Goal: Use online tool/utility

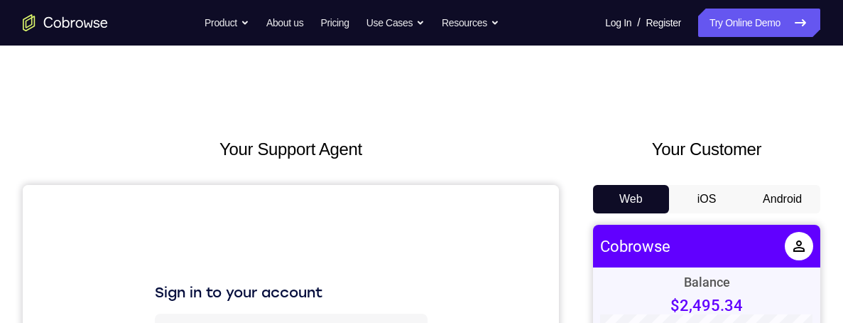
click at [786, 195] on button "Android" at bounding box center [783, 199] width 76 height 28
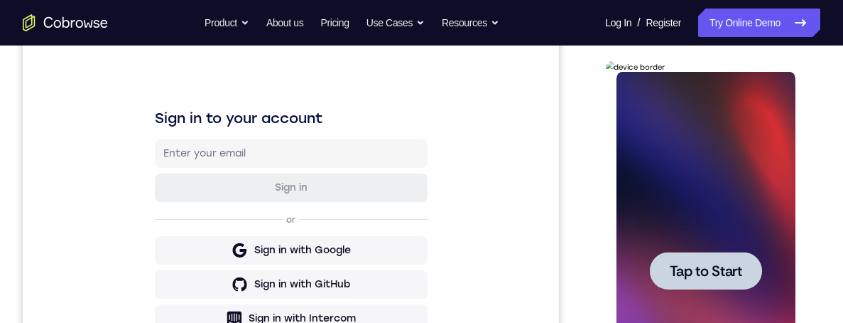
scroll to position [232, 0]
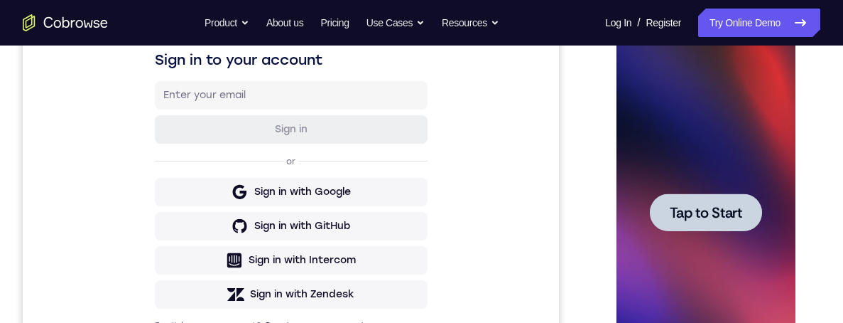
click at [732, 220] on span "Tap to Start" at bounding box center [705, 212] width 72 height 14
click at [819, 204] on div at bounding box center [706, 210] width 227 height 437
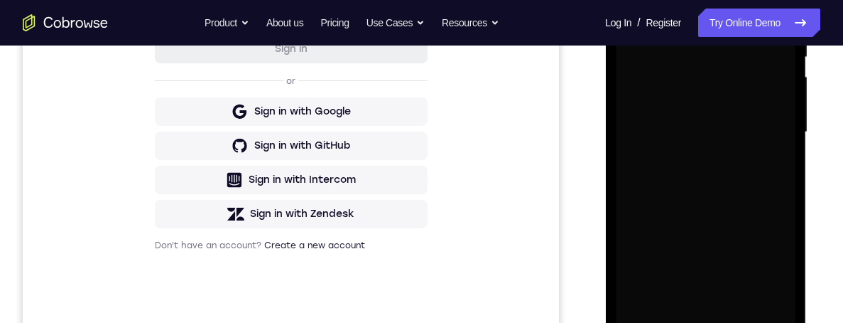
scroll to position [346, 0]
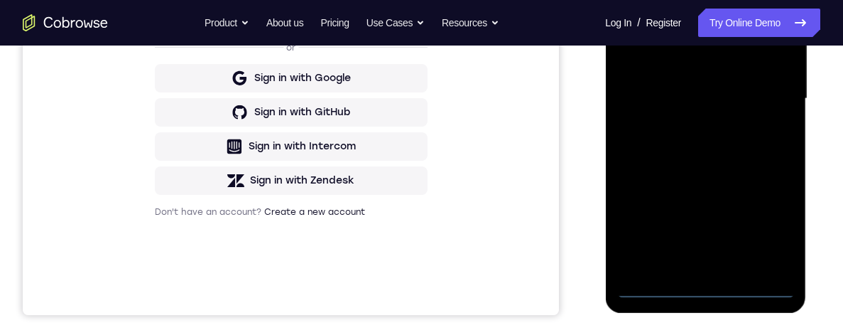
click at [713, 287] on div at bounding box center [705, 99] width 179 height 398
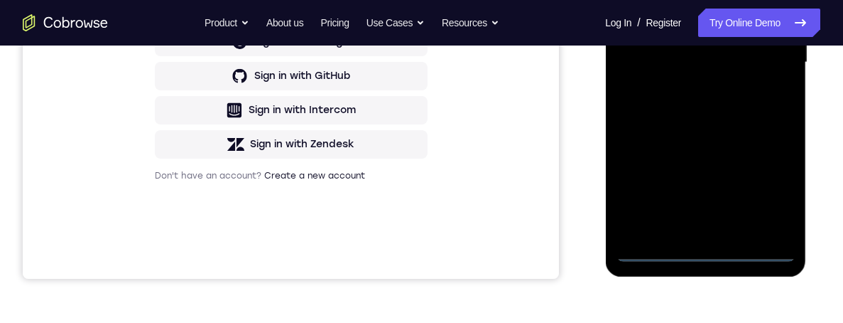
click at [776, 188] on div at bounding box center [705, 63] width 179 height 398
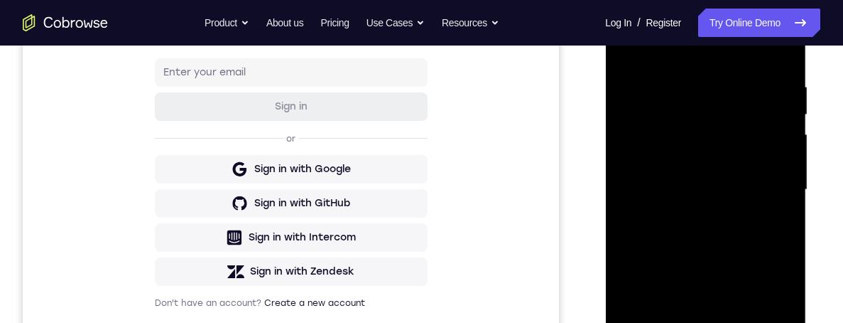
scroll to position [211, 0]
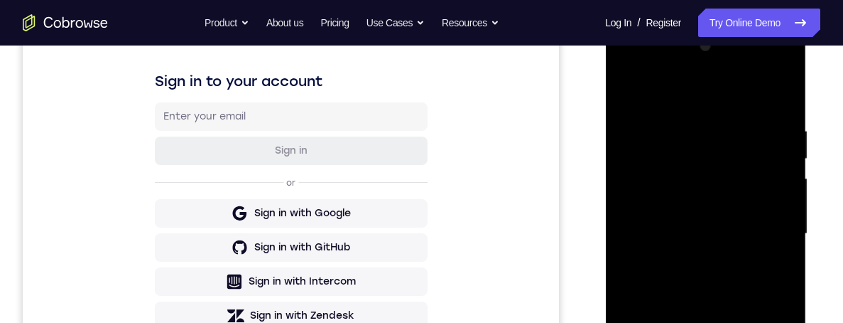
click at [752, 99] on div at bounding box center [705, 234] width 179 height 398
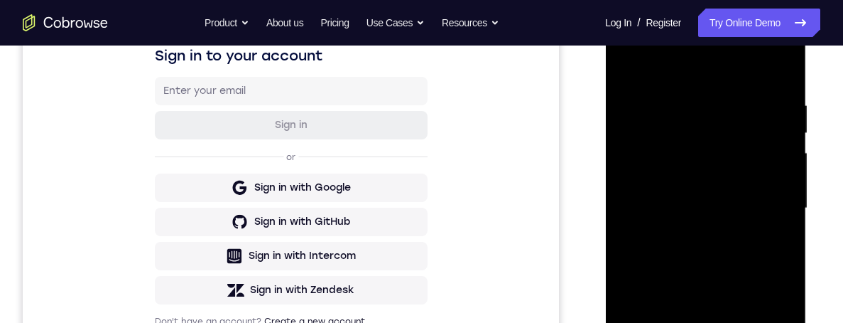
scroll to position [239, 0]
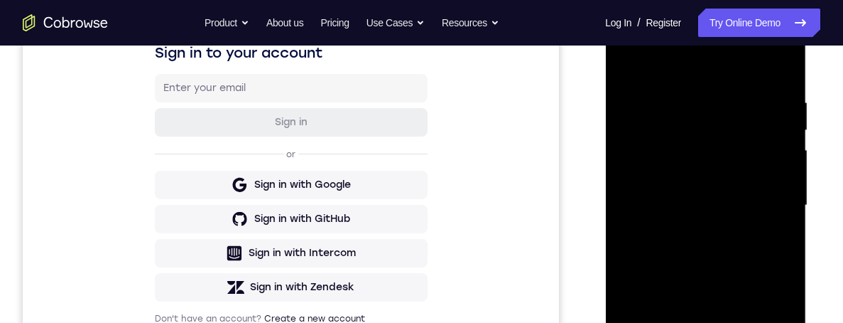
click at [770, 195] on div at bounding box center [705, 205] width 179 height 398
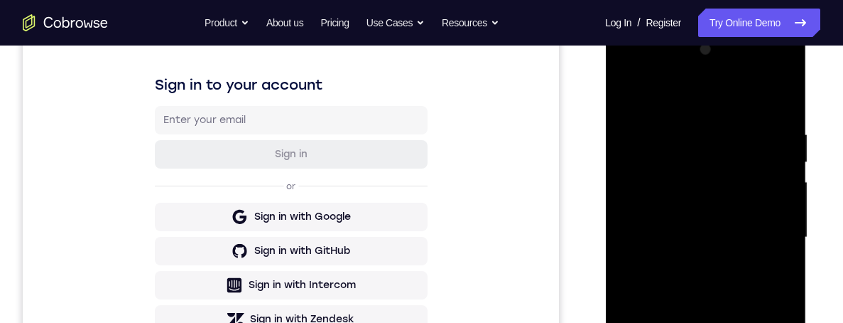
scroll to position [185, 0]
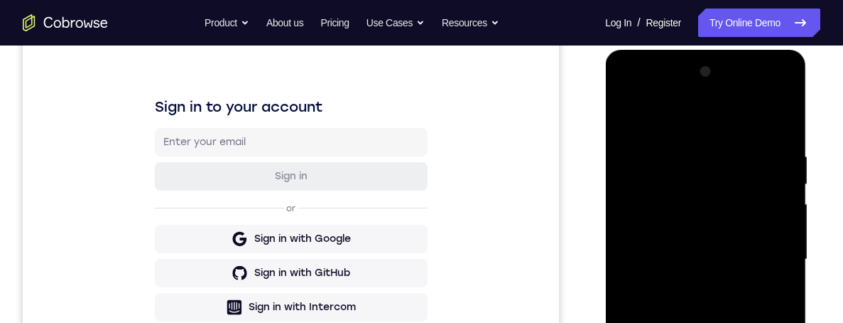
click at [628, 103] on div at bounding box center [705, 259] width 179 height 398
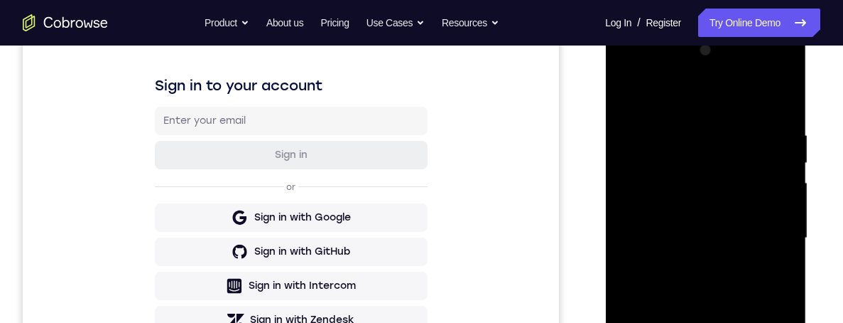
scroll to position [207, 0]
click at [768, 72] on div at bounding box center [705, 237] width 179 height 398
click at [652, 72] on div at bounding box center [705, 237] width 179 height 398
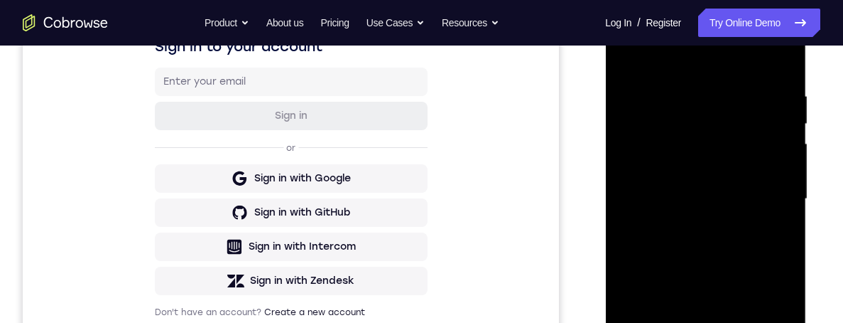
click at [710, 125] on div at bounding box center [705, 199] width 179 height 398
click at [746, 156] on div at bounding box center [705, 199] width 179 height 398
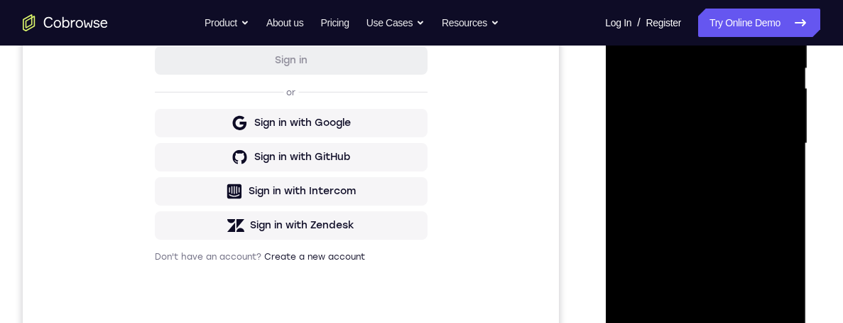
scroll to position [354, 0]
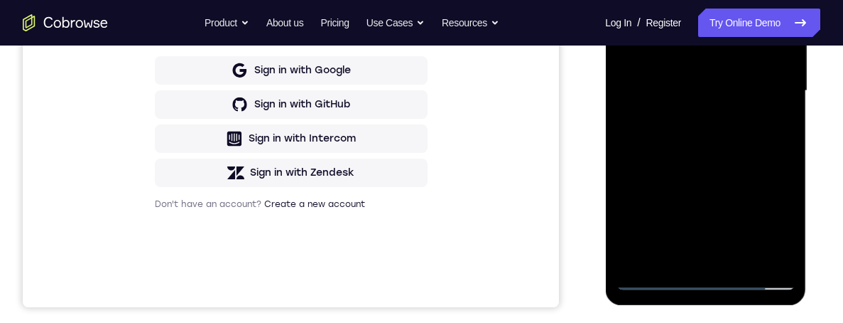
click at [654, 255] on div at bounding box center [705, 91] width 179 height 398
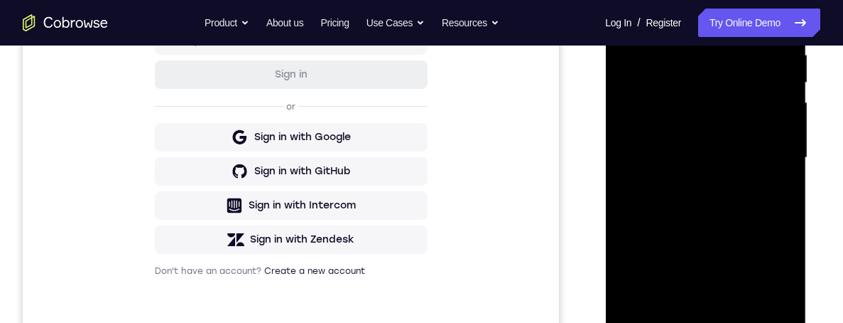
scroll to position [285, 0]
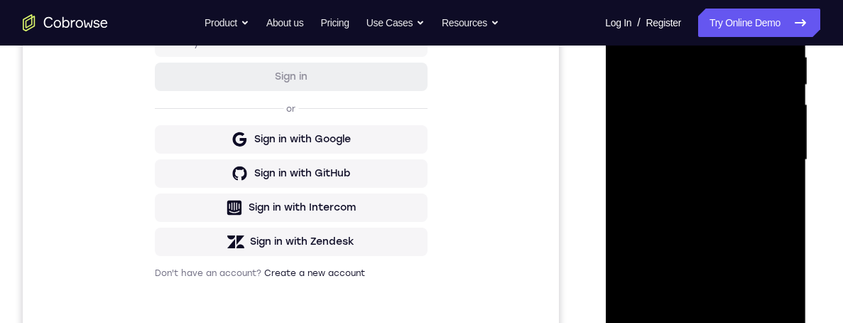
click at [748, 97] on div at bounding box center [705, 160] width 179 height 398
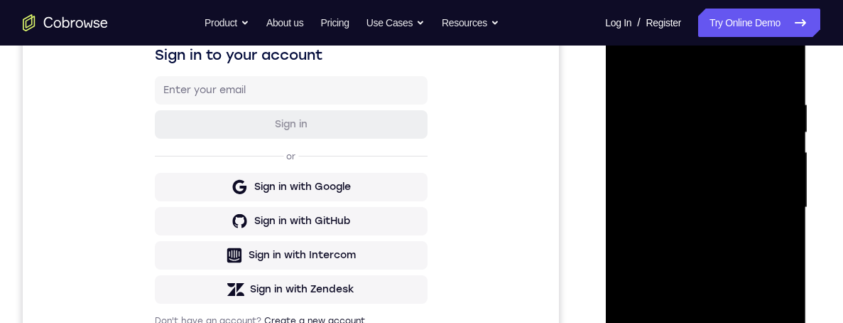
scroll to position [345, 0]
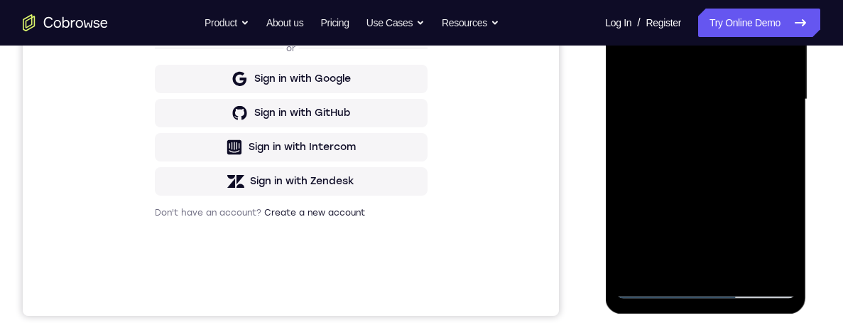
click at [646, 293] on div at bounding box center [705, 100] width 179 height 398
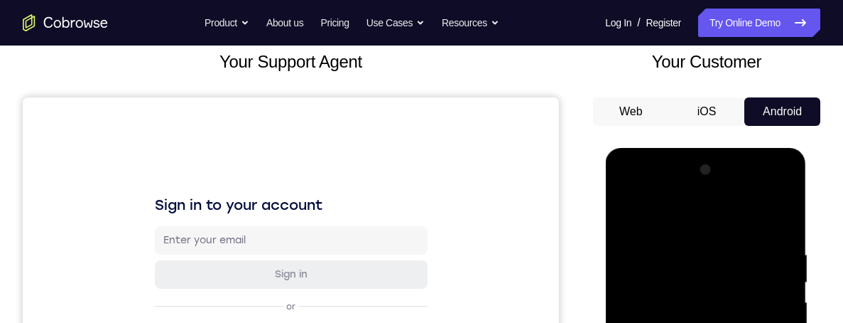
scroll to position [345, 0]
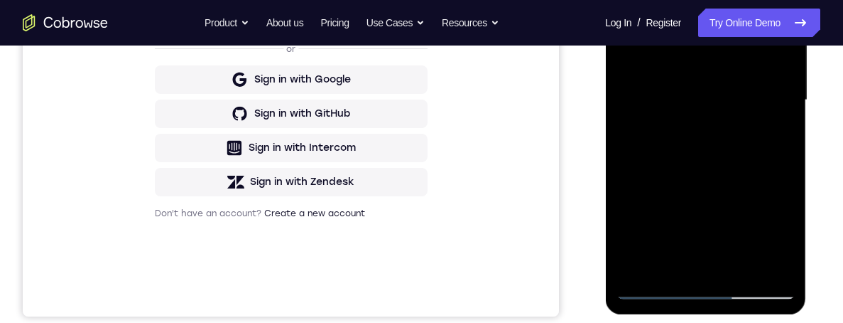
click at [703, 285] on div at bounding box center [705, 100] width 179 height 398
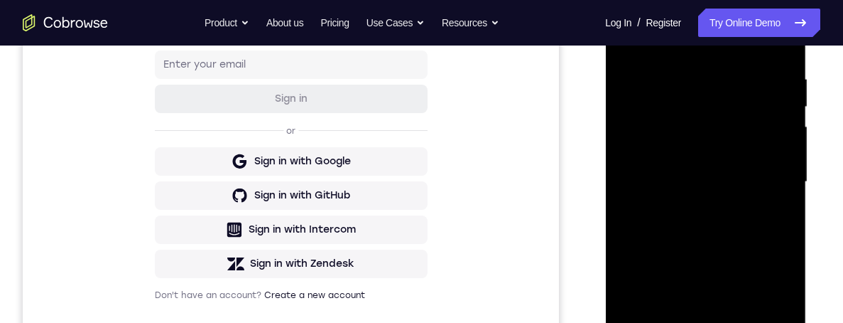
click at [769, 303] on div at bounding box center [705, 182] width 179 height 398
click at [769, 12] on div at bounding box center [705, 182] width 179 height 398
click at [742, 82] on div at bounding box center [705, 182] width 179 height 398
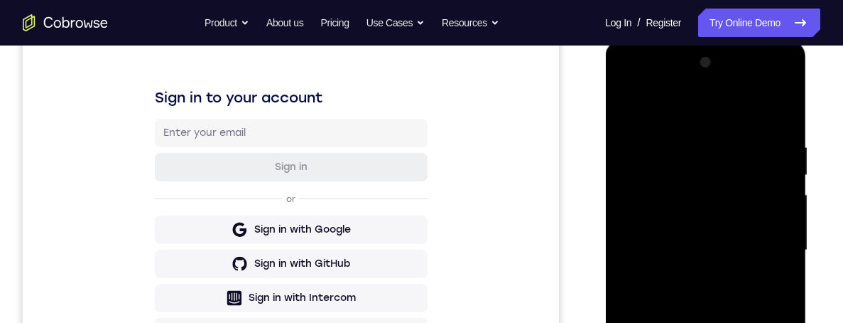
click at [764, 87] on div at bounding box center [705, 250] width 179 height 398
click at [737, 112] on div at bounding box center [705, 250] width 179 height 398
click at [695, 277] on div at bounding box center [705, 250] width 179 height 398
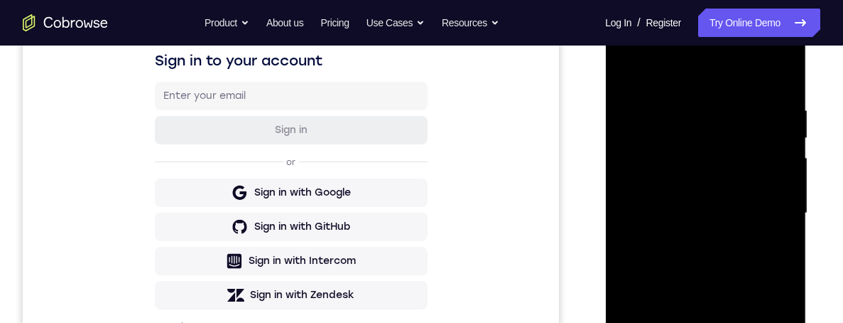
click at [750, 202] on div at bounding box center [705, 213] width 179 height 398
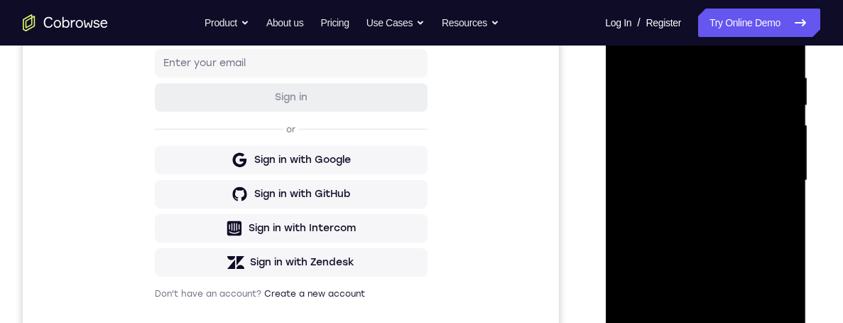
click at [757, 147] on div at bounding box center [705, 181] width 179 height 398
click at [762, 188] on div at bounding box center [705, 181] width 179 height 398
click at [770, 231] on div at bounding box center [705, 181] width 179 height 398
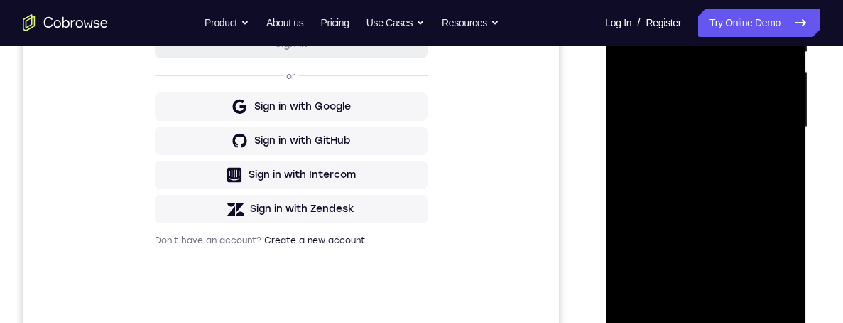
scroll to position [317, 0]
click at [752, 170] on div at bounding box center [705, 128] width 179 height 398
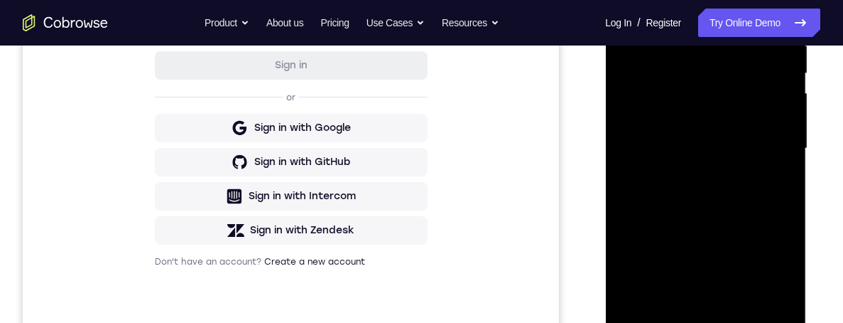
scroll to position [253, 0]
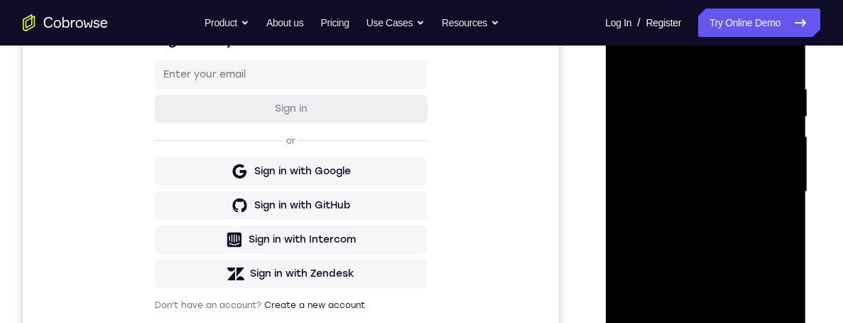
click at [691, 86] on div at bounding box center [705, 192] width 179 height 398
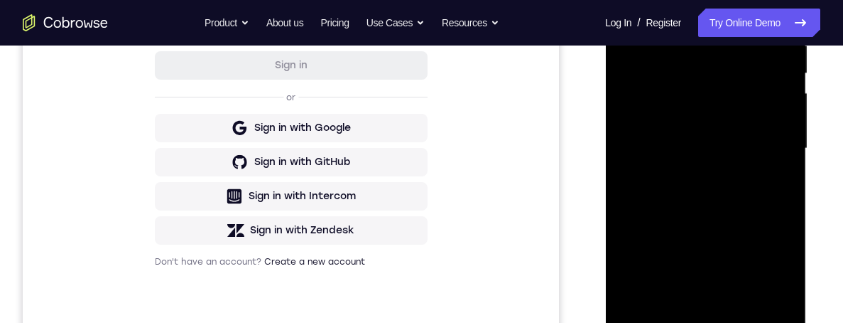
scroll to position [250, 0]
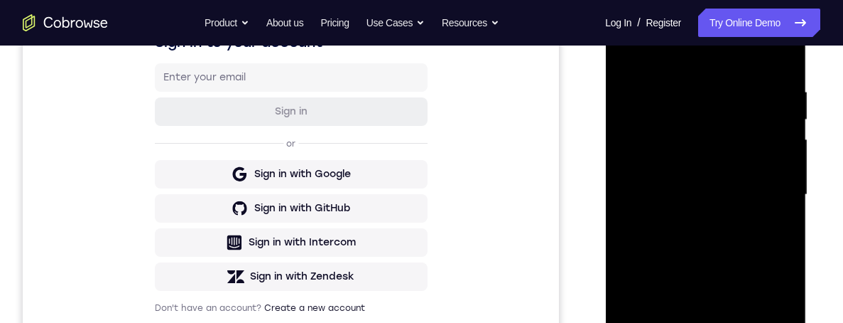
click at [779, 68] on div at bounding box center [705, 195] width 179 height 398
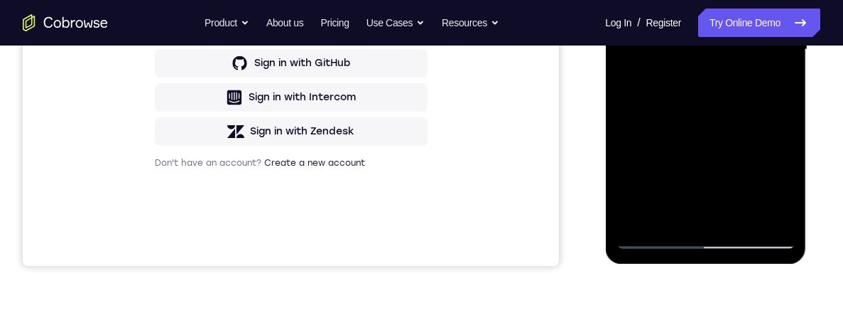
scroll to position [396, 0]
click at [789, 111] on div at bounding box center [705, 49] width 179 height 398
click at [760, 152] on div at bounding box center [705, 49] width 179 height 398
click at [760, 154] on div at bounding box center [705, 49] width 179 height 398
click at [783, 112] on div at bounding box center [705, 49] width 179 height 398
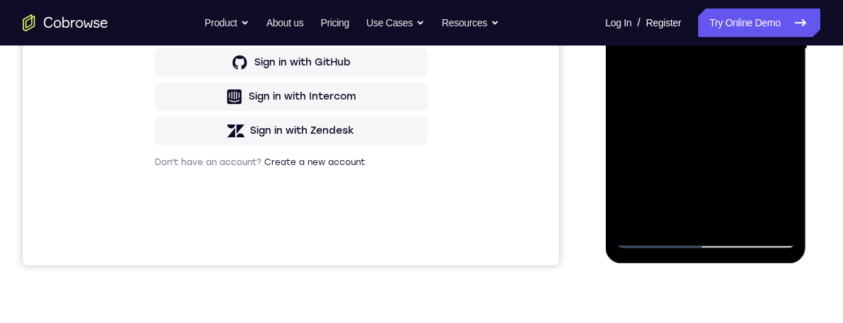
scroll to position [398, 0]
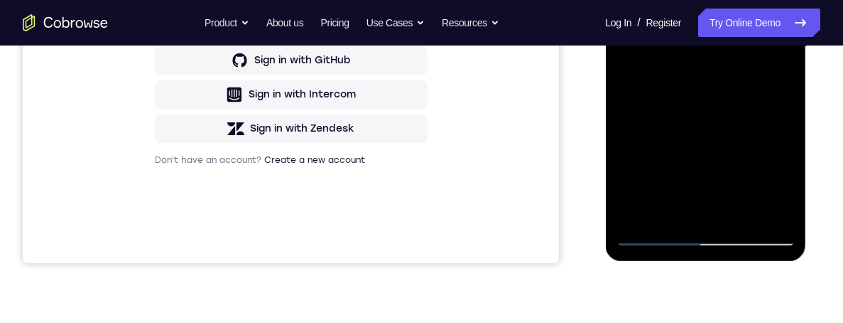
click at [784, 112] on div at bounding box center [705, 47] width 179 height 398
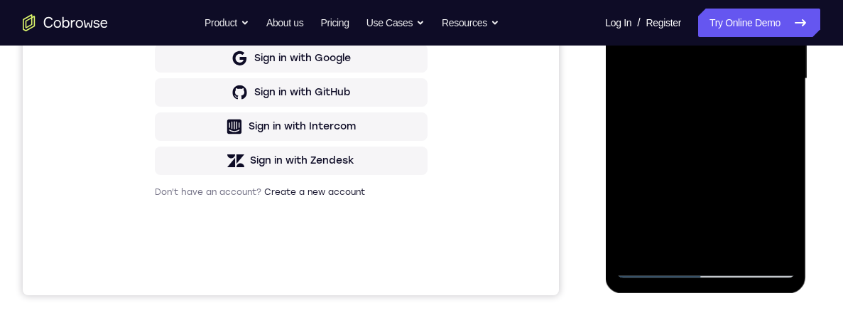
scroll to position [367, 0]
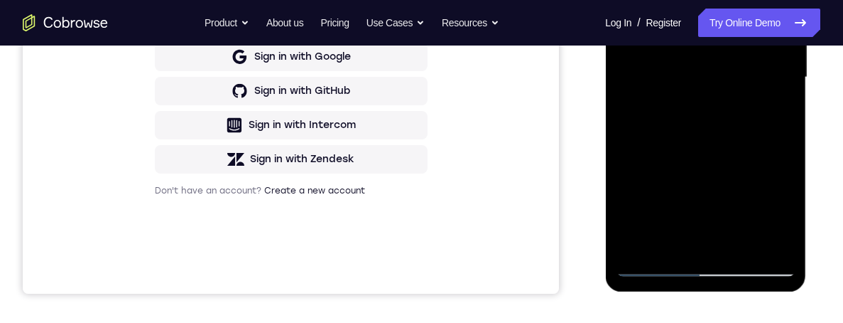
click at [781, 139] on div at bounding box center [705, 78] width 179 height 398
click at [784, 142] on div at bounding box center [705, 78] width 179 height 398
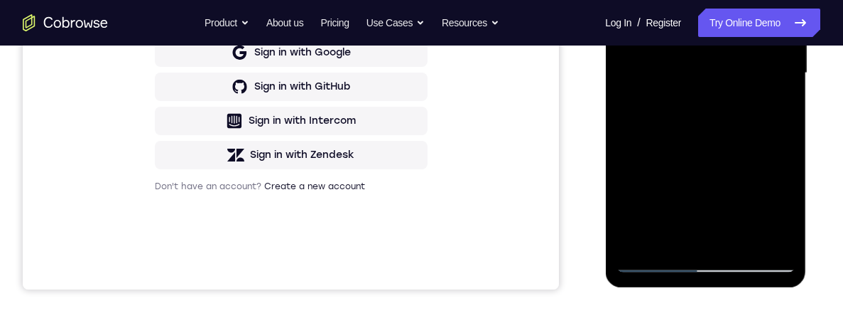
scroll to position [410, 0]
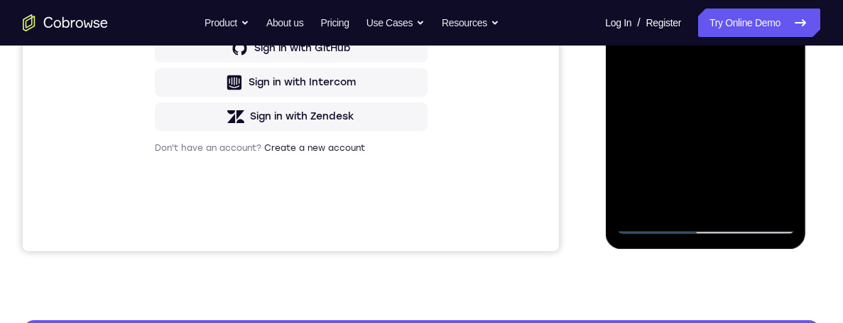
click at [782, 93] on div at bounding box center [705, 35] width 179 height 398
click at [788, 99] on div at bounding box center [705, 35] width 179 height 398
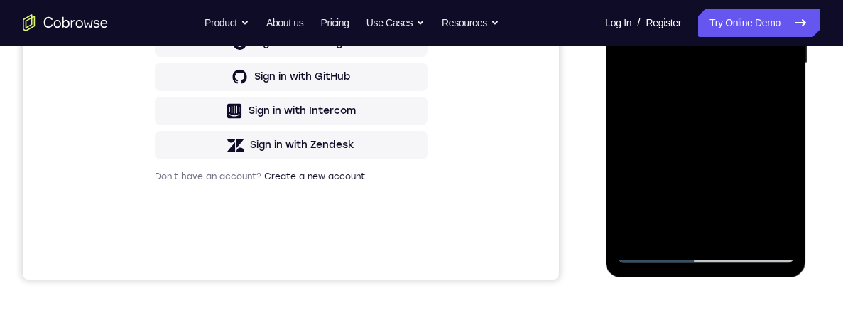
click at [788, 126] on div at bounding box center [705, 63] width 179 height 398
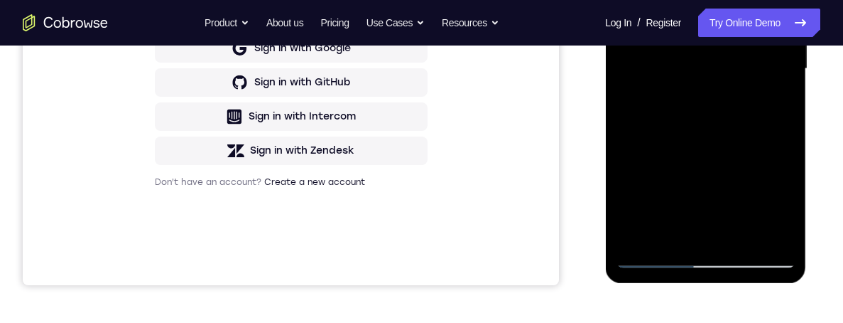
click at [784, 134] on div at bounding box center [705, 69] width 179 height 398
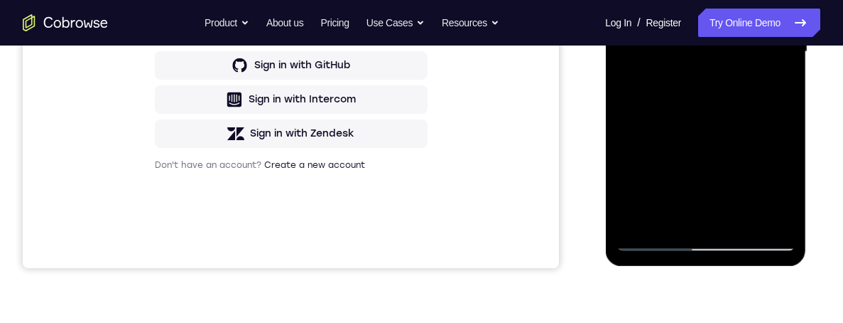
click at [782, 123] on div at bounding box center [705, 52] width 179 height 398
click at [788, 119] on div at bounding box center [705, 52] width 179 height 398
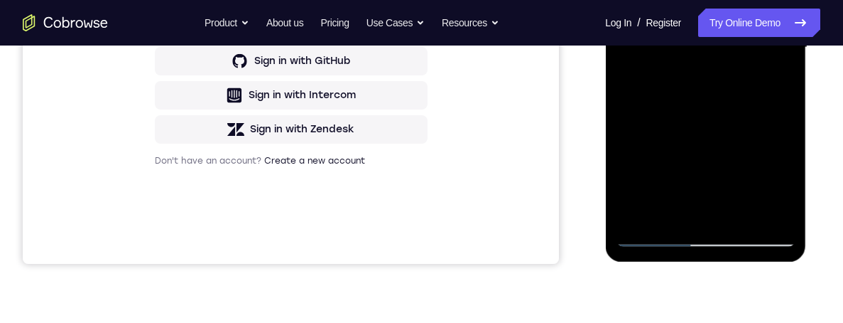
click at [788, 113] on div at bounding box center [705, 48] width 179 height 398
click at [784, 113] on div at bounding box center [705, 48] width 179 height 398
click at [784, 112] on div at bounding box center [705, 48] width 179 height 398
click at [784, 117] on div at bounding box center [705, 48] width 179 height 398
click at [786, 113] on div at bounding box center [705, 48] width 179 height 398
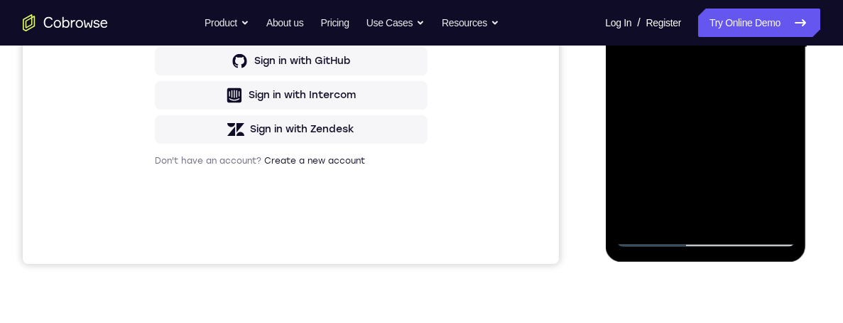
click at [783, 115] on div at bounding box center [705, 48] width 179 height 398
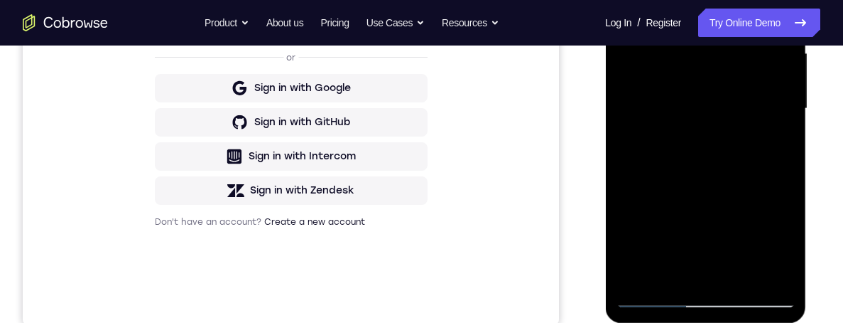
scroll to position [289, 0]
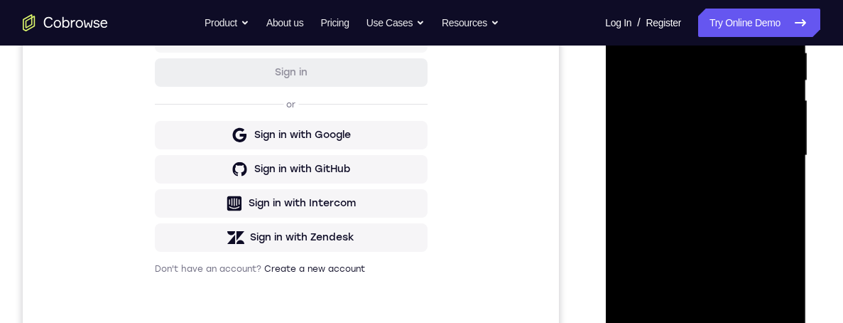
click at [688, 55] on div at bounding box center [705, 156] width 179 height 398
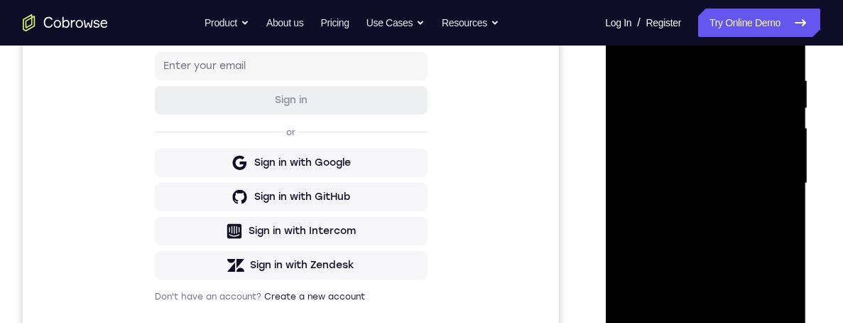
scroll to position [254, 0]
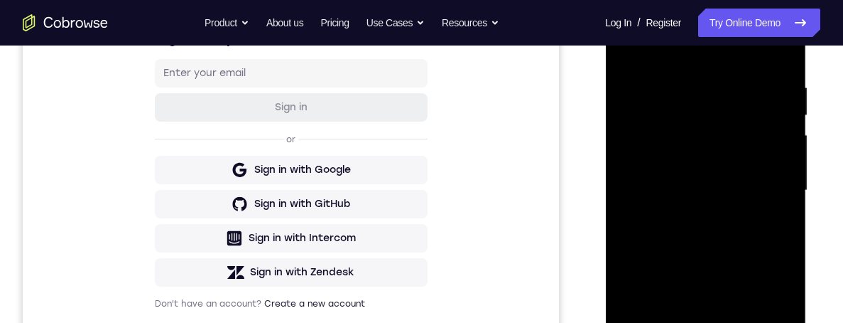
click at [783, 53] on div at bounding box center [705, 190] width 179 height 398
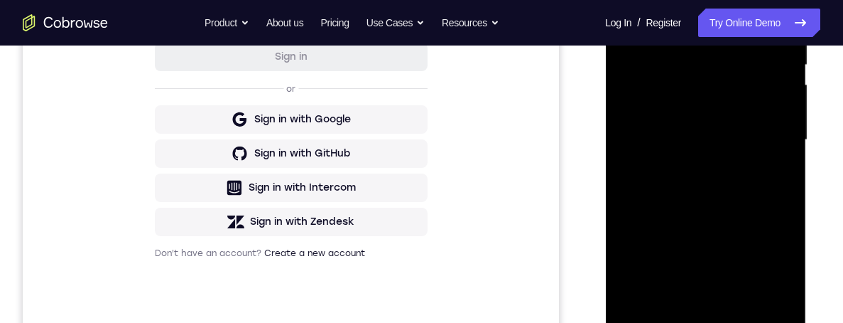
scroll to position [352, 0]
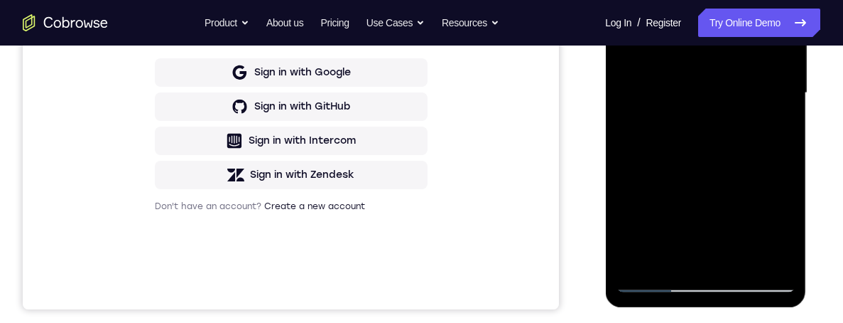
click at [742, 259] on div at bounding box center [705, 93] width 179 height 398
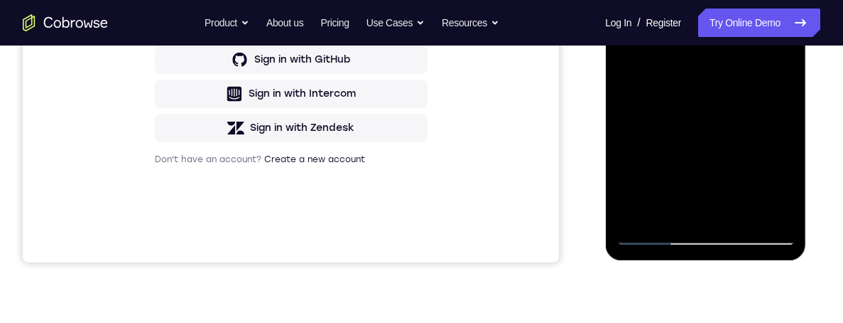
scroll to position [366, 0]
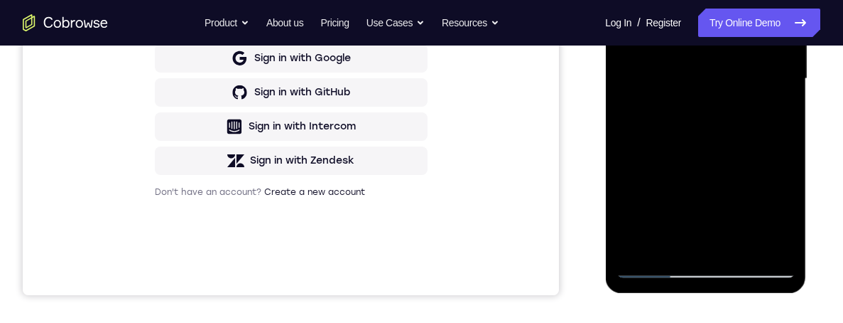
click at [758, 149] on div at bounding box center [705, 79] width 179 height 398
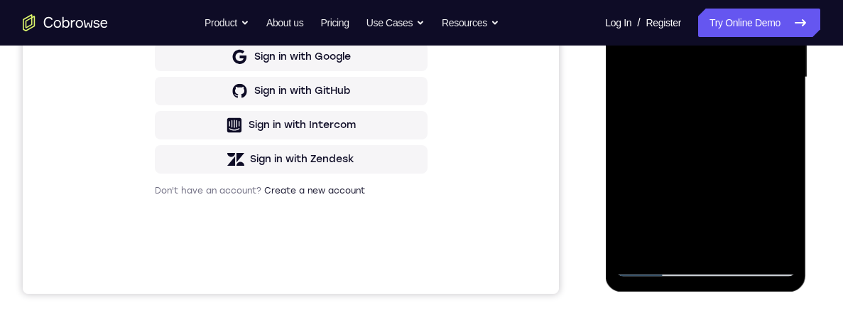
click at [757, 185] on div at bounding box center [705, 78] width 179 height 398
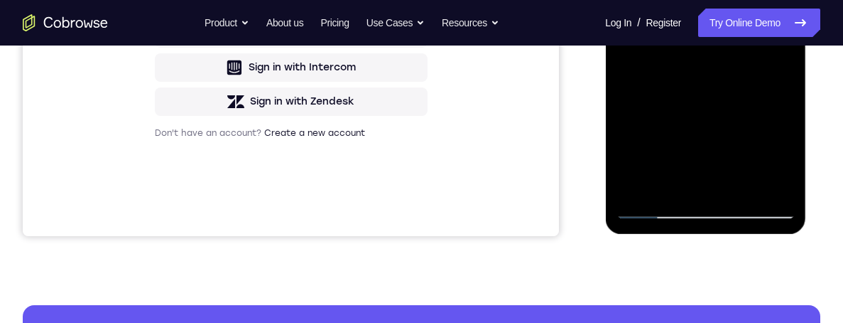
click at [779, 54] on div at bounding box center [705, 20] width 179 height 398
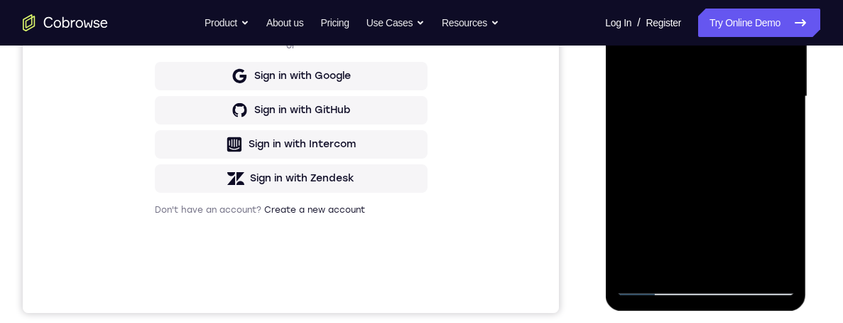
click at [727, 69] on div at bounding box center [705, 97] width 179 height 398
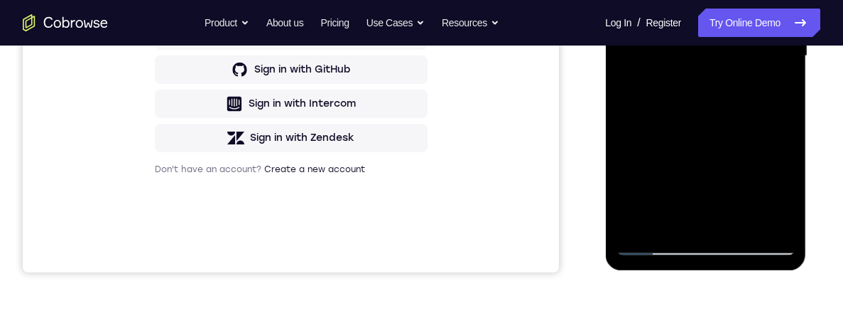
scroll to position [350, 0]
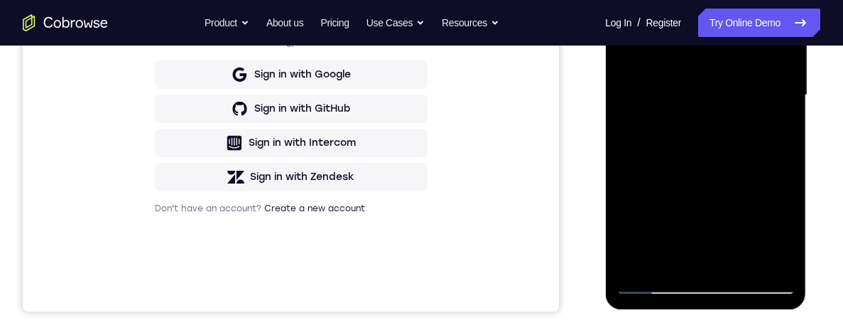
click at [738, 76] on div at bounding box center [705, 95] width 179 height 398
click at [747, 75] on div at bounding box center [705, 95] width 179 height 398
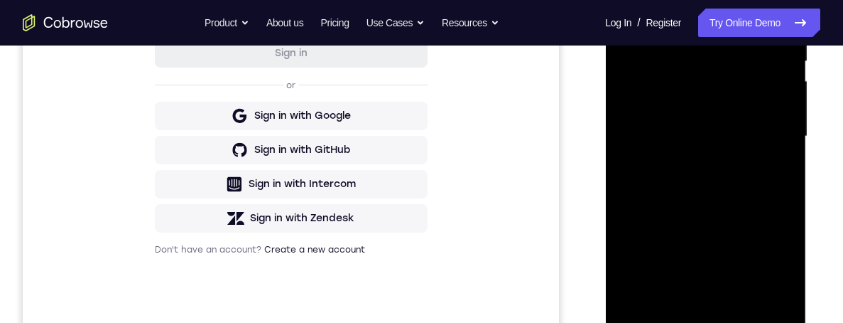
click at [779, 174] on div at bounding box center [705, 136] width 179 height 398
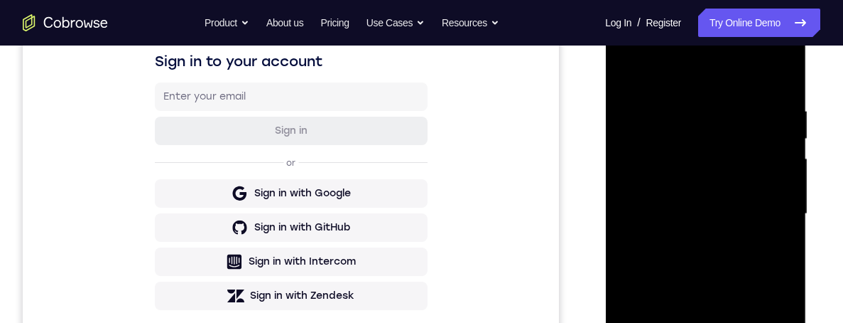
scroll to position [220, 0]
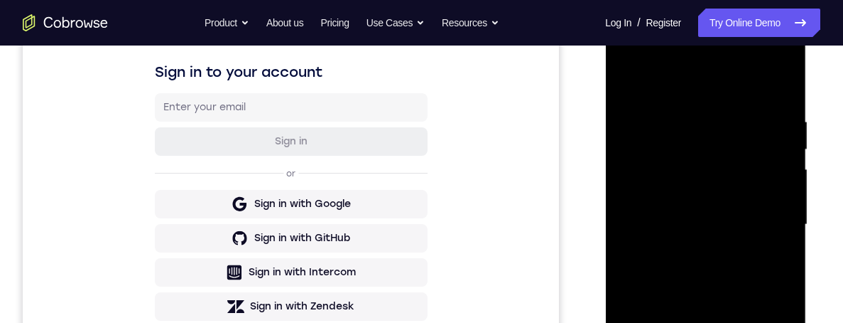
click at [629, 91] on div at bounding box center [705, 225] width 179 height 398
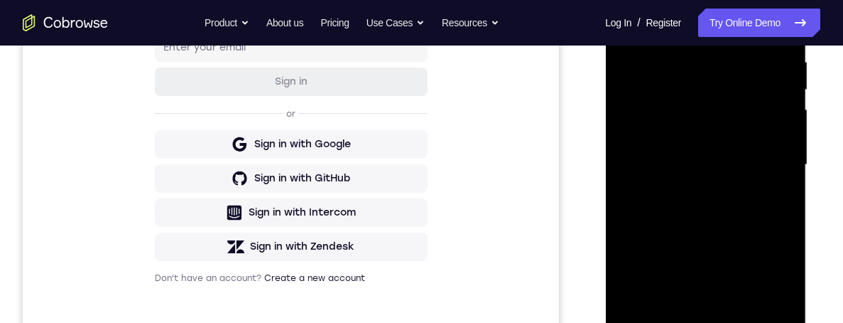
scroll to position [227, 0]
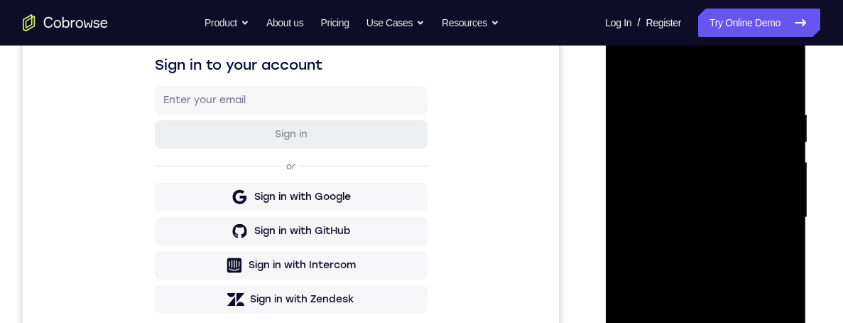
click at [633, 73] on div at bounding box center [705, 217] width 179 height 398
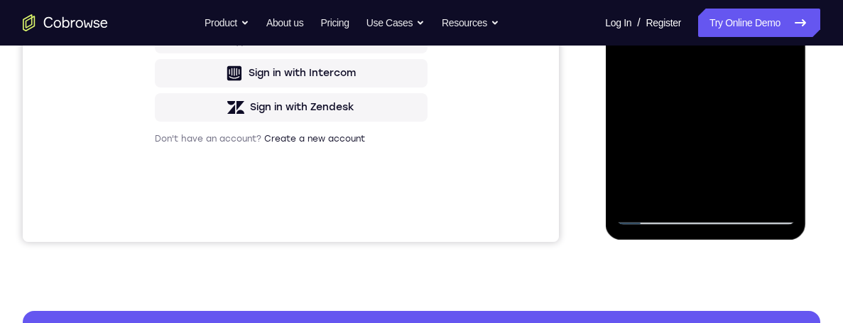
scroll to position [450, 0]
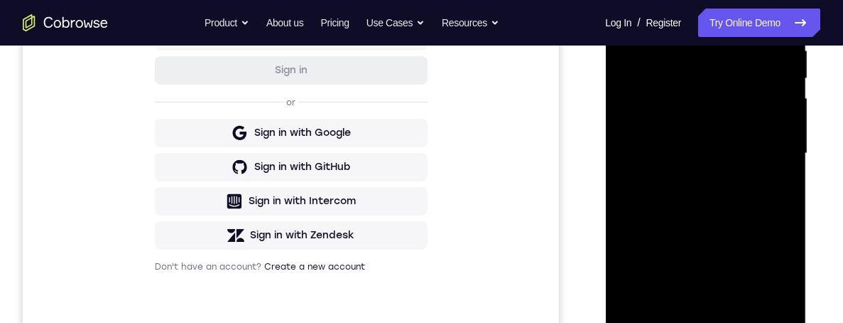
scroll to position [250, 0]
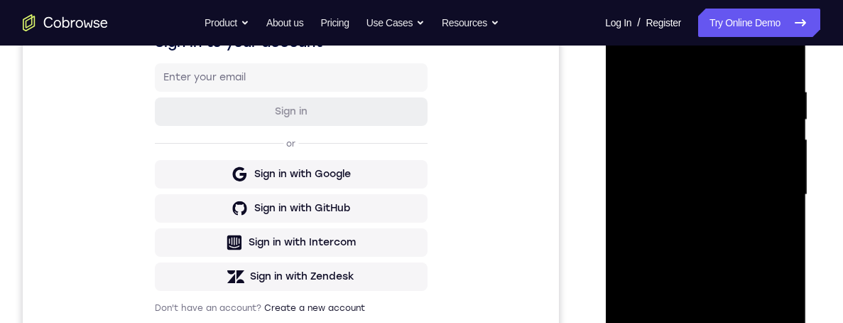
click at [757, 53] on div at bounding box center [705, 195] width 179 height 398
click at [757, 71] on div at bounding box center [705, 195] width 179 height 398
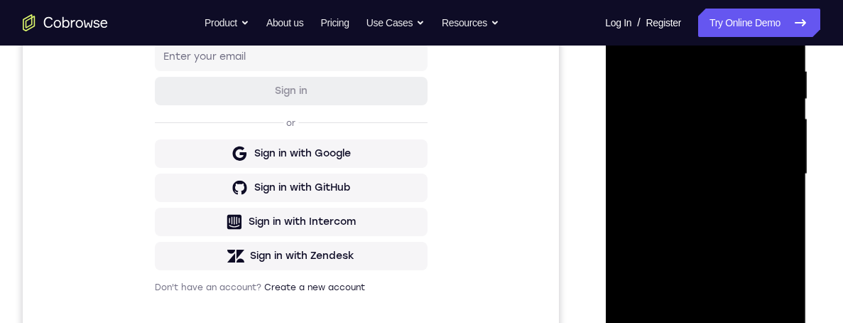
click at [733, 75] on div at bounding box center [705, 174] width 179 height 398
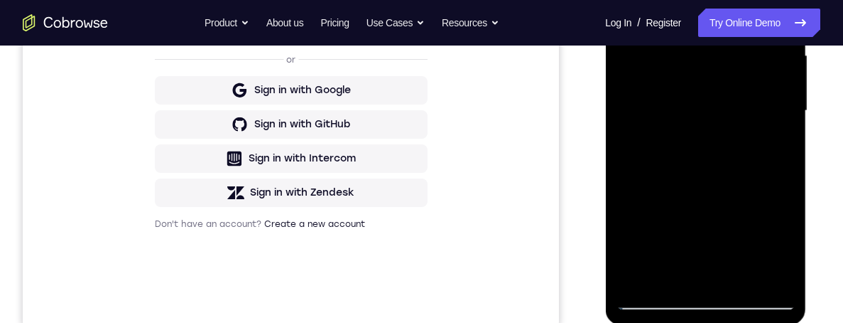
scroll to position [327, 0]
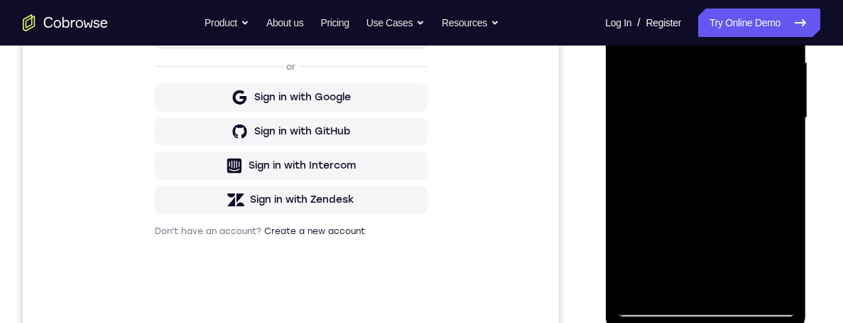
click at [745, 28] on div at bounding box center [705, 118] width 179 height 398
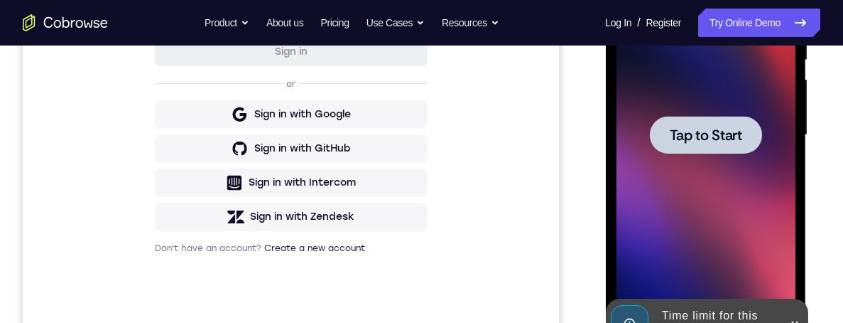
scroll to position [0, 0]
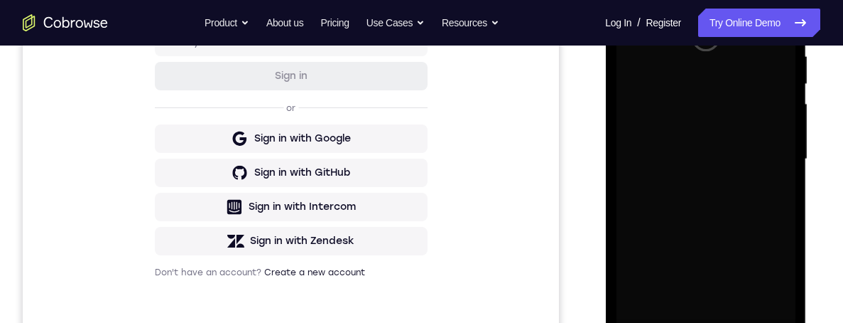
scroll to position [352, 0]
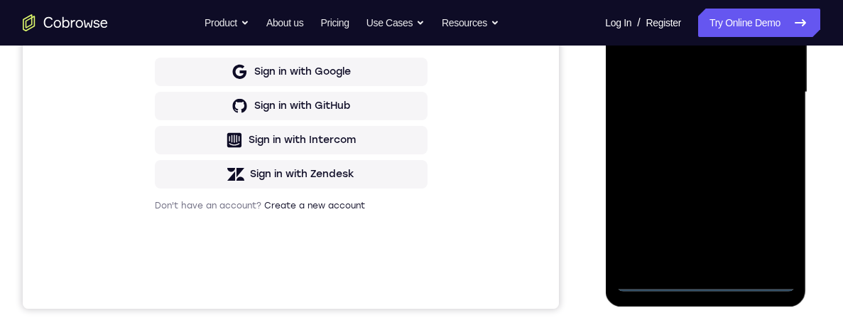
click at [712, 289] on div at bounding box center [705, 92] width 179 height 398
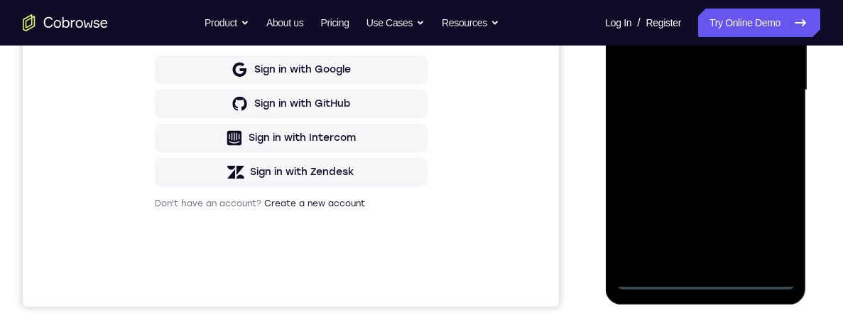
click at [779, 222] on div at bounding box center [705, 90] width 179 height 398
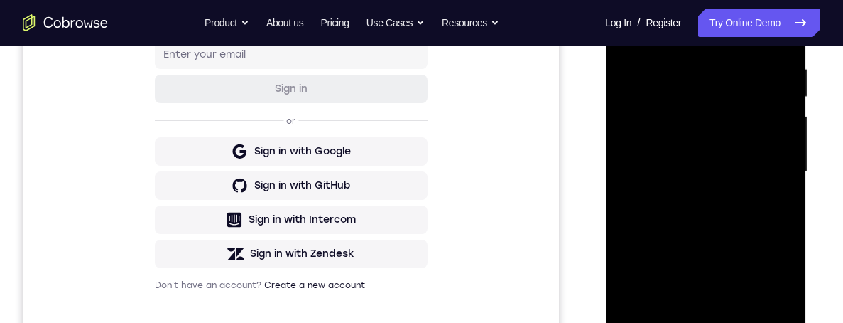
click at [742, 40] on div at bounding box center [705, 172] width 179 height 398
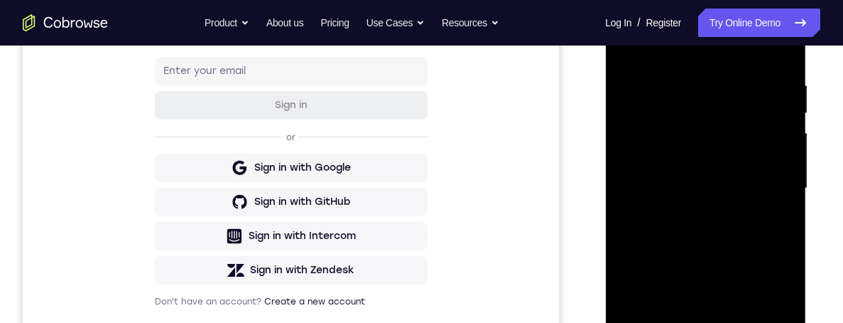
click at [767, 178] on div at bounding box center [705, 188] width 179 height 398
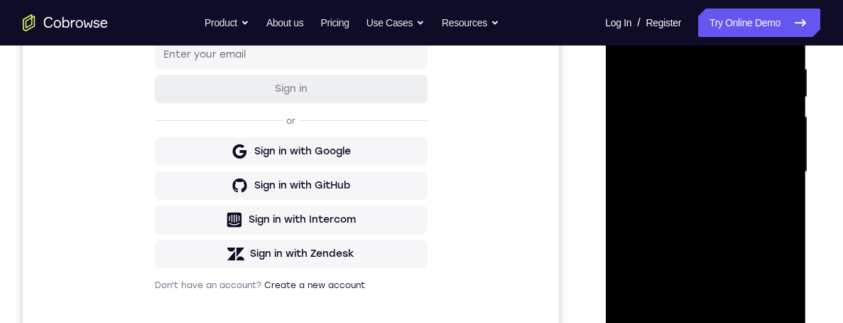
scroll to position [277, 0]
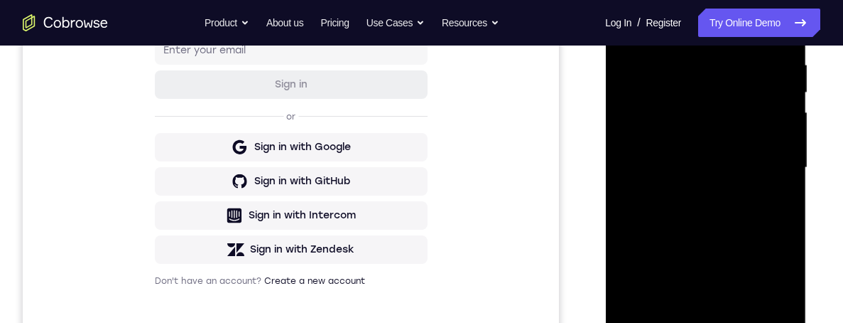
click at [696, 194] on div at bounding box center [705, 168] width 179 height 398
click at [737, 159] on div at bounding box center [705, 168] width 179 height 398
click at [765, 135] on div at bounding box center [705, 168] width 179 height 398
click at [745, 172] on div at bounding box center [705, 168] width 179 height 398
click at [751, 213] on div at bounding box center [705, 168] width 179 height 398
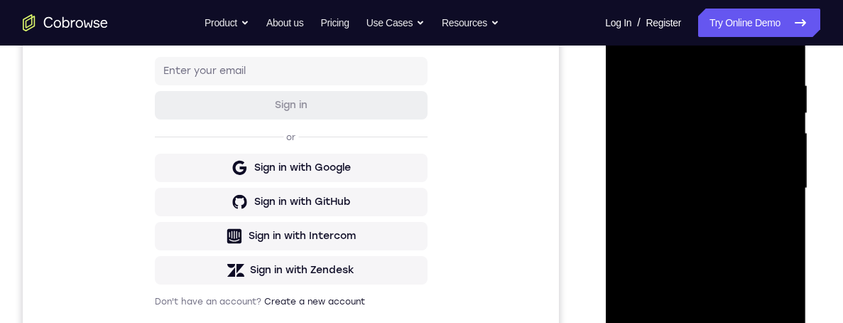
scroll to position [256, 0]
click at [745, 255] on div at bounding box center [705, 189] width 179 height 398
click at [688, 72] on div at bounding box center [705, 189] width 179 height 398
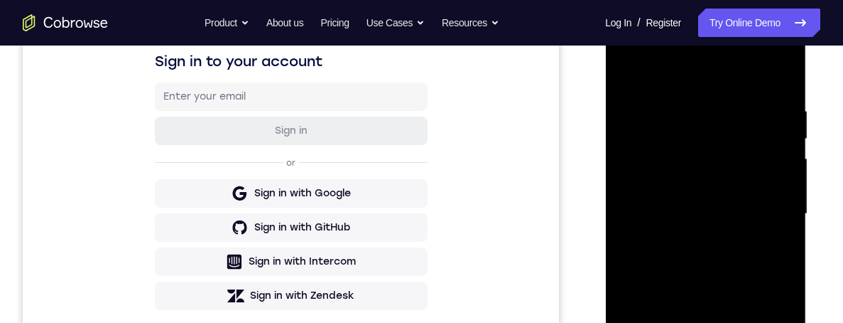
scroll to position [226, 0]
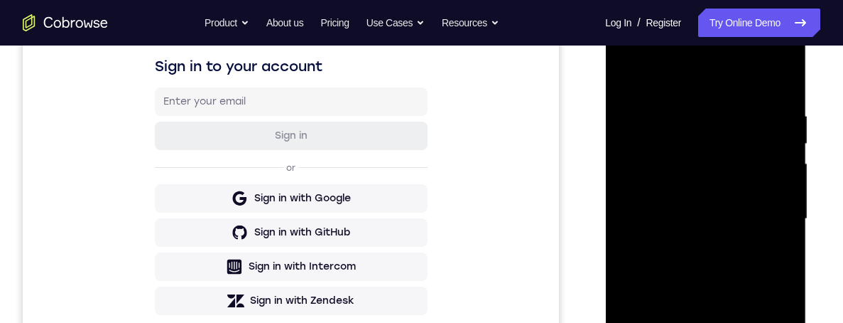
click at [656, 161] on div at bounding box center [705, 219] width 179 height 398
click at [781, 86] on div at bounding box center [705, 219] width 179 height 398
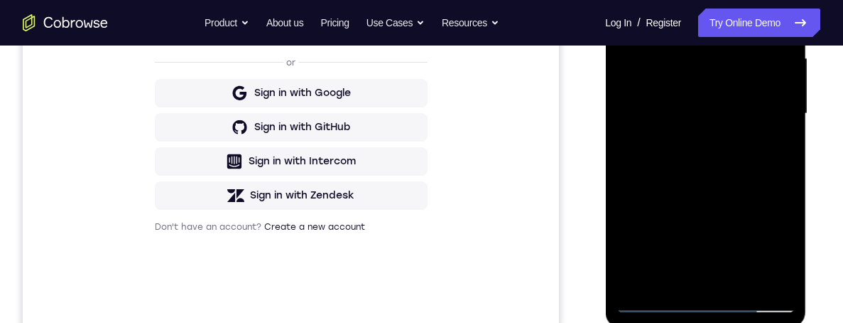
scroll to position [354, 0]
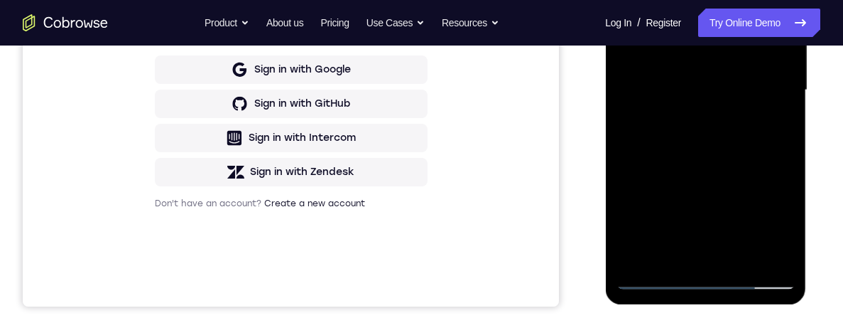
click at [747, 255] on div at bounding box center [705, 90] width 179 height 398
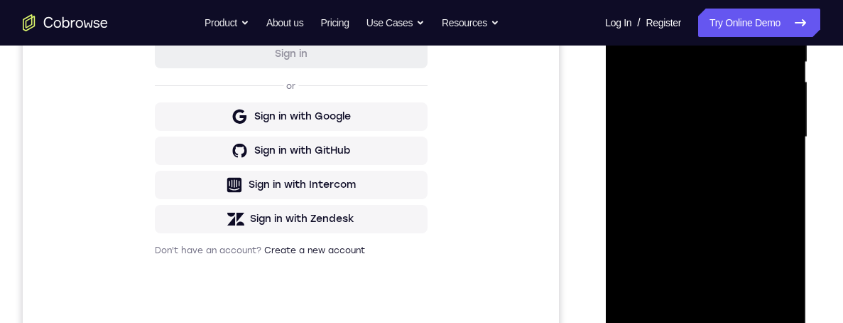
click at [748, 217] on div at bounding box center [705, 137] width 179 height 398
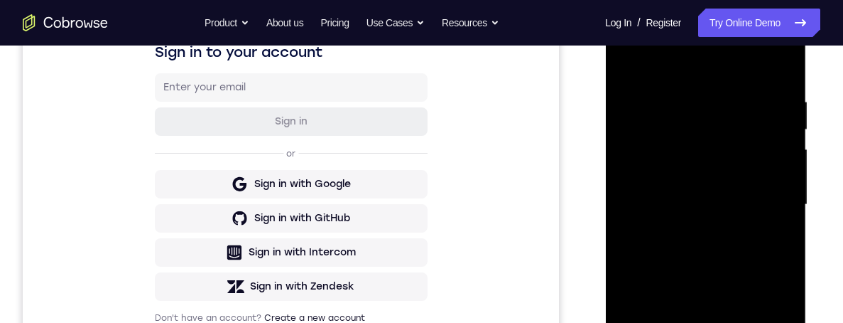
click at [630, 58] on div at bounding box center [705, 205] width 179 height 398
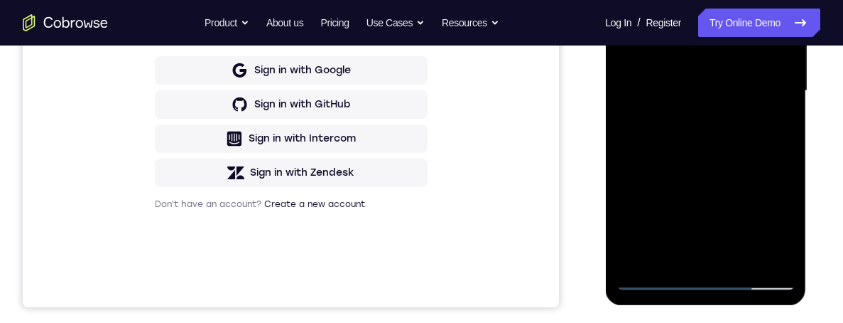
scroll to position [384, 0]
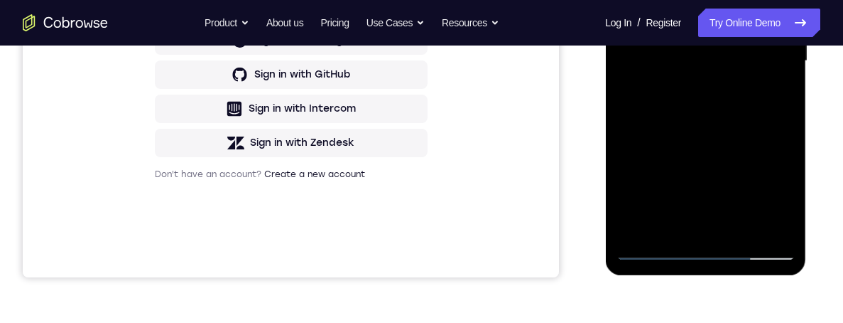
click at [675, 231] on div at bounding box center [705, 61] width 179 height 398
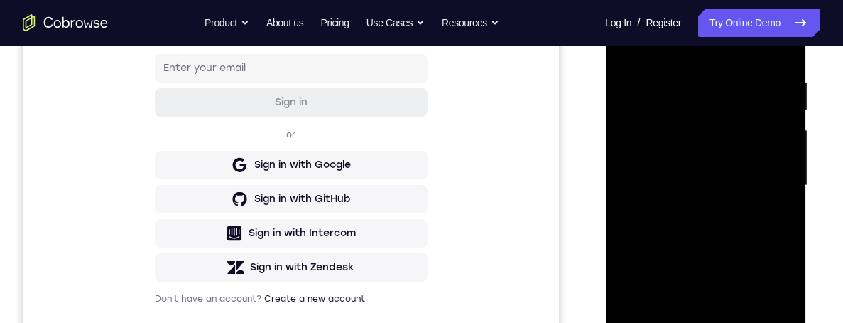
scroll to position [237, 0]
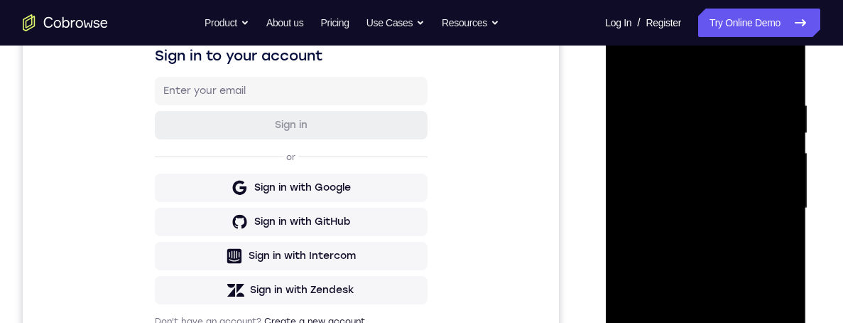
click at [759, 65] on div at bounding box center [705, 208] width 179 height 398
click at [666, 102] on div at bounding box center [705, 208] width 179 height 398
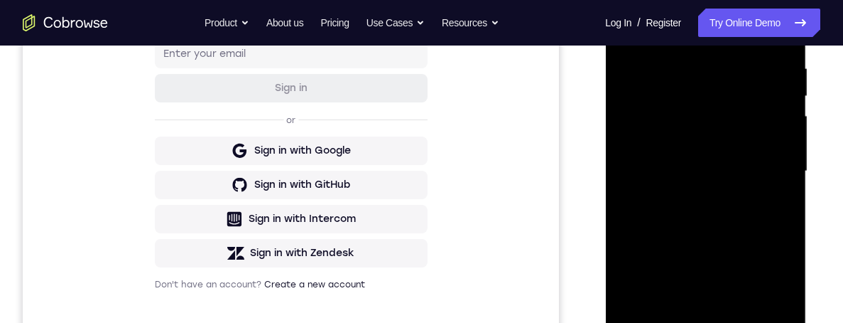
scroll to position [249, 0]
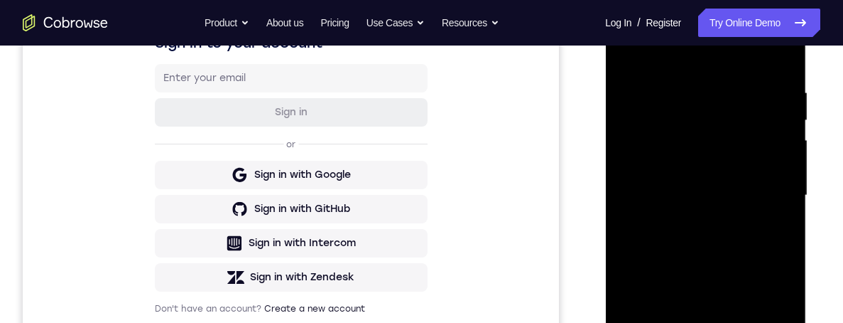
click at [743, 102] on div at bounding box center [705, 195] width 179 height 398
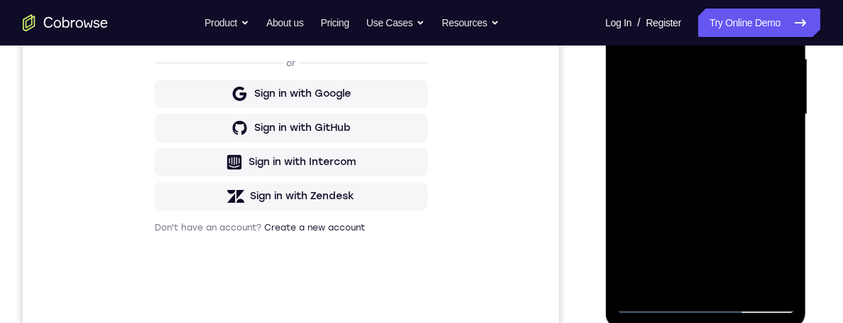
scroll to position [377, 0]
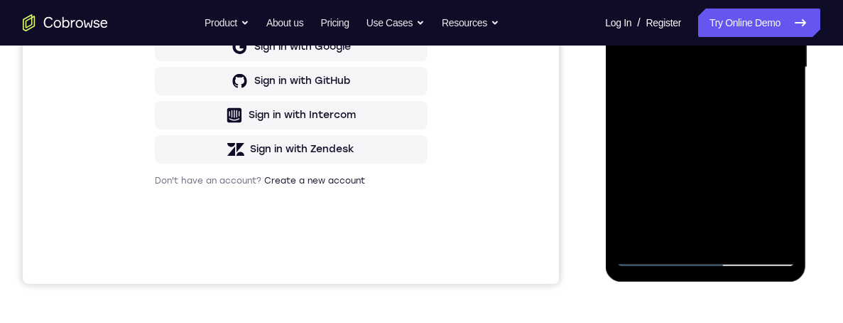
click at [777, 202] on div at bounding box center [705, 68] width 179 height 398
click at [785, 207] on div at bounding box center [705, 68] width 179 height 398
click at [784, 205] on div at bounding box center [705, 68] width 179 height 398
click at [775, 103] on div at bounding box center [705, 68] width 179 height 398
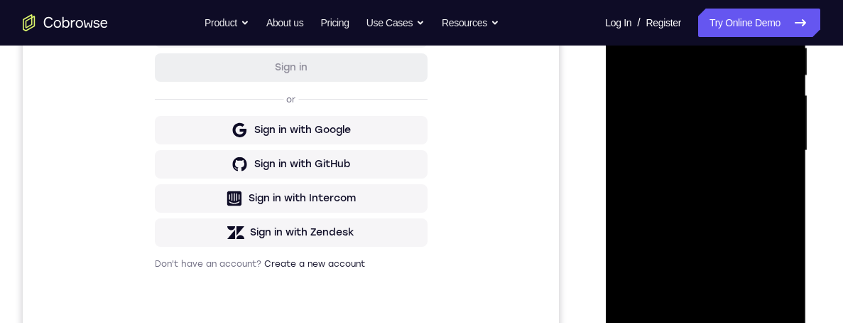
scroll to position [353, 0]
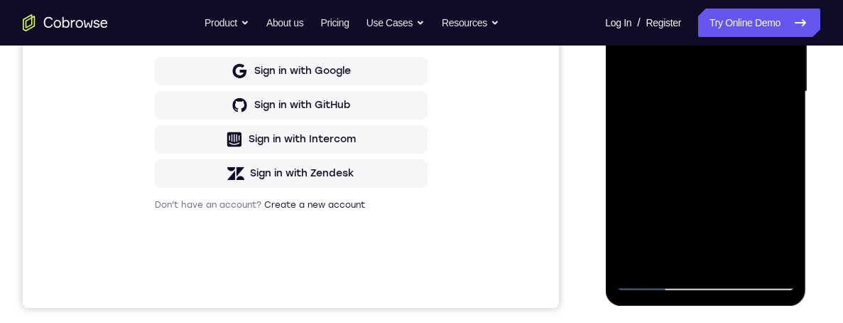
click at [639, 193] on div at bounding box center [705, 92] width 179 height 398
click at [668, 121] on div at bounding box center [705, 92] width 179 height 398
click at [657, 111] on div at bounding box center [705, 92] width 179 height 398
click at [784, 230] on div at bounding box center [705, 92] width 179 height 398
click at [779, 230] on div at bounding box center [705, 92] width 179 height 398
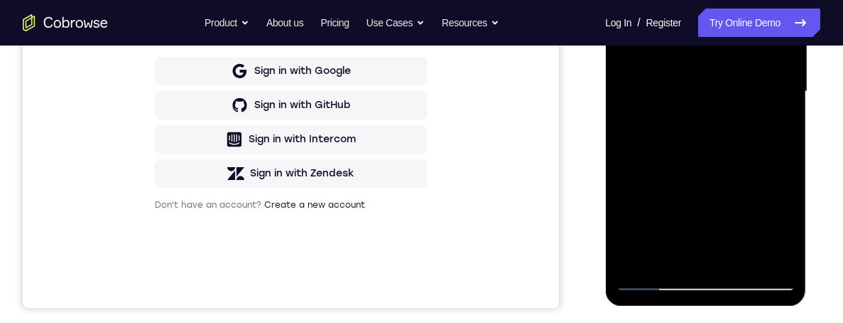
click at [780, 232] on div at bounding box center [705, 92] width 179 height 398
click at [778, 231] on div at bounding box center [705, 92] width 179 height 398
click at [783, 131] on div at bounding box center [705, 92] width 179 height 398
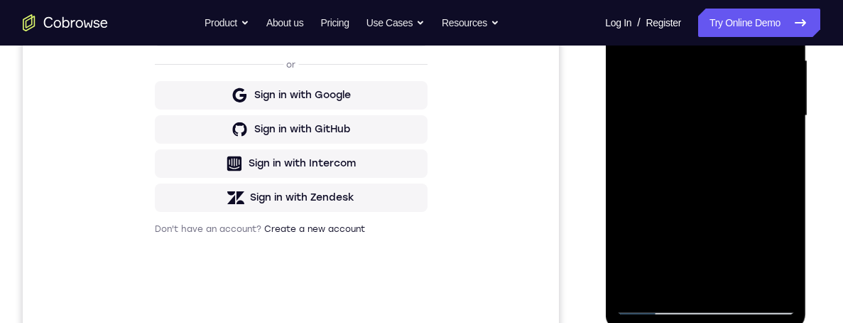
scroll to position [346, 0]
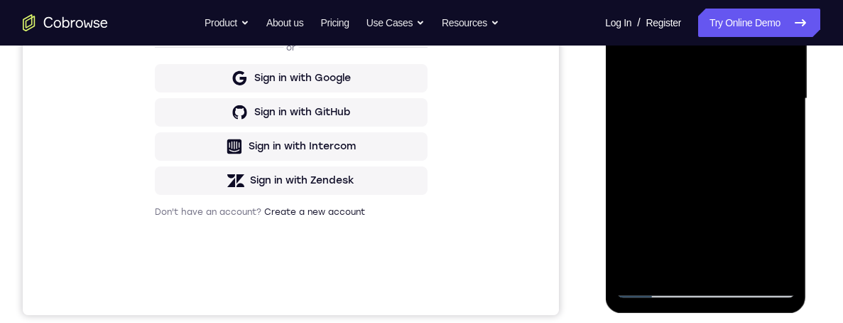
click at [787, 239] on div at bounding box center [705, 99] width 179 height 398
click at [779, 133] on div at bounding box center [705, 99] width 179 height 398
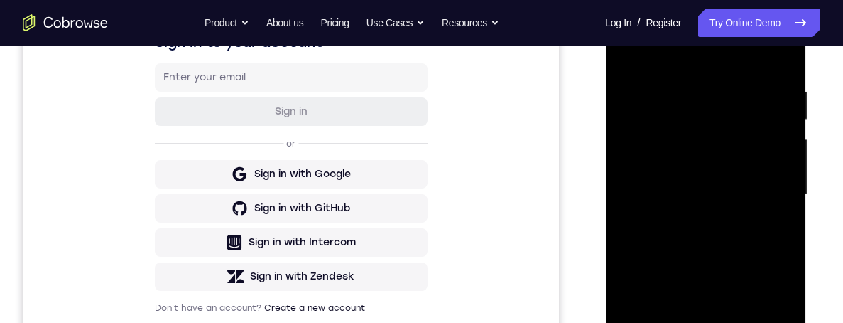
scroll to position [220, 0]
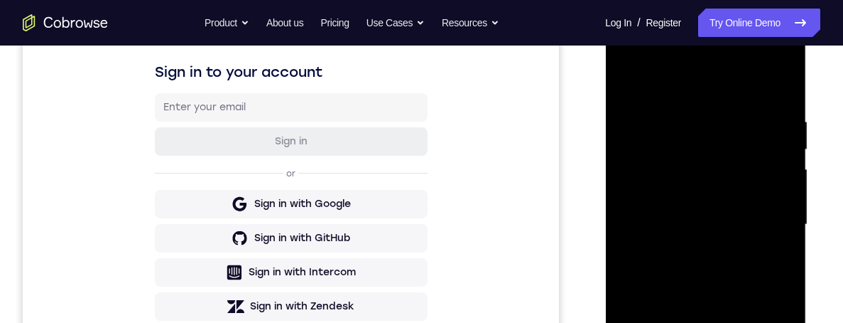
click at [623, 84] on div at bounding box center [705, 225] width 179 height 398
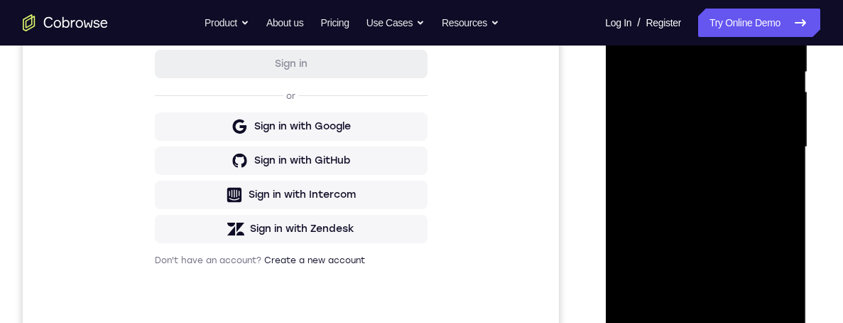
scroll to position [308, 0]
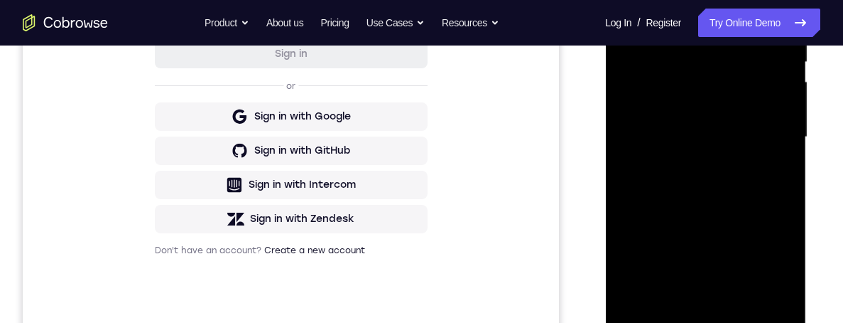
click at [731, 124] on div at bounding box center [705, 137] width 179 height 398
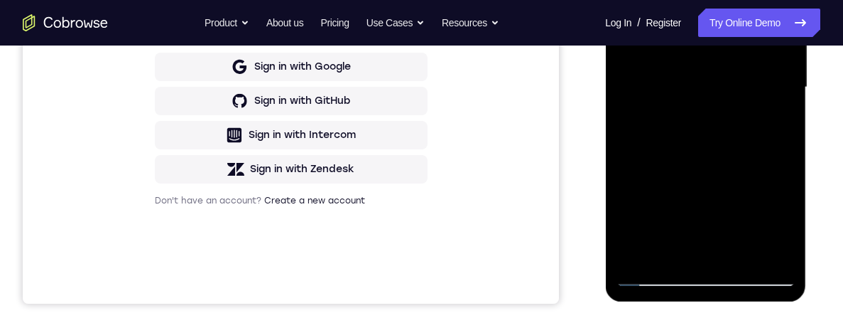
scroll to position [372, 0]
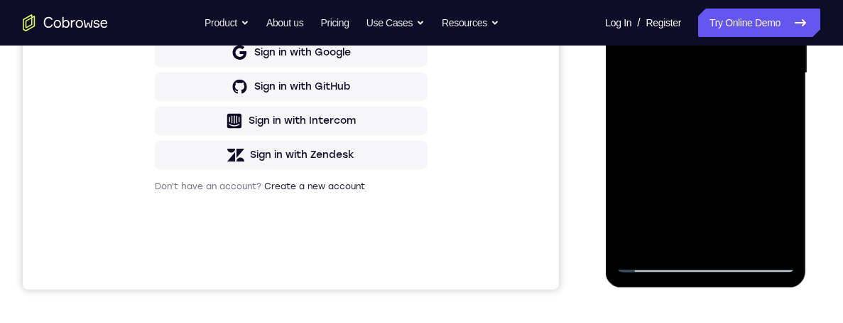
click at [781, 106] on div at bounding box center [705, 73] width 179 height 398
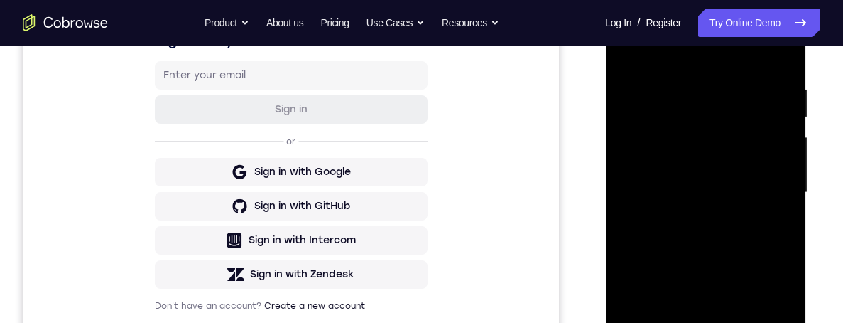
scroll to position [242, 0]
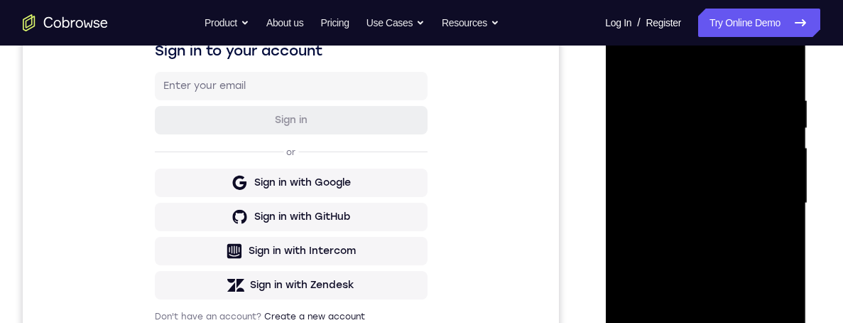
click at [628, 66] on div at bounding box center [705, 203] width 179 height 398
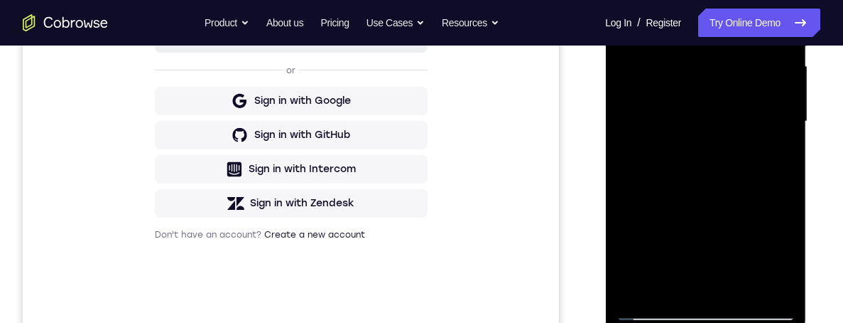
scroll to position [351, 0]
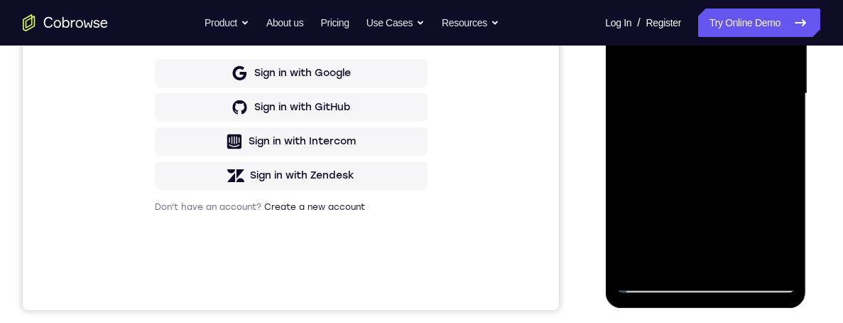
click at [758, 139] on div at bounding box center [705, 94] width 179 height 398
click at [786, 225] on div at bounding box center [705, 94] width 179 height 398
click at [780, 131] on div at bounding box center [705, 94] width 179 height 398
click at [774, 124] on div at bounding box center [705, 94] width 179 height 398
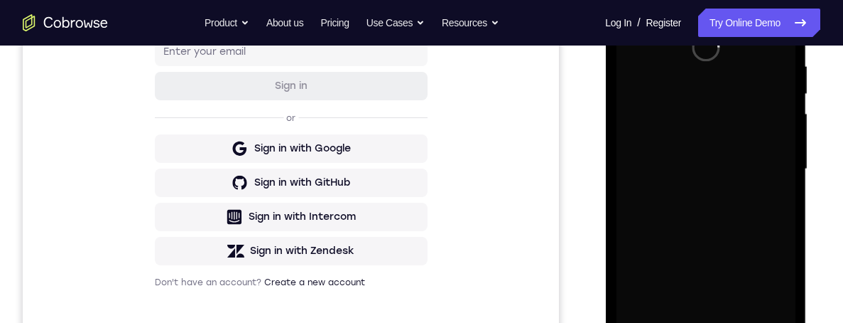
scroll to position [355, 0]
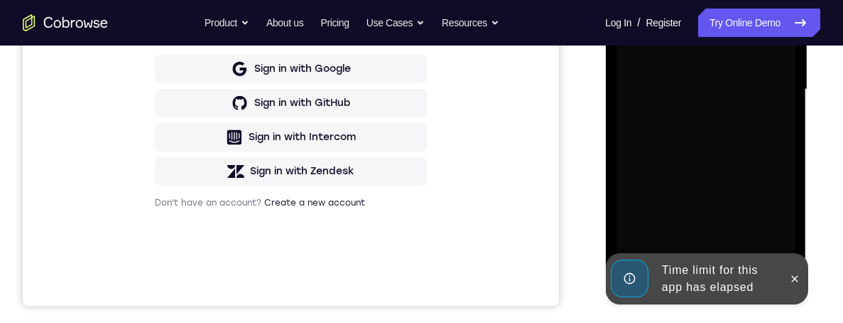
click at [785, 286] on div at bounding box center [794, 278] width 23 height 51
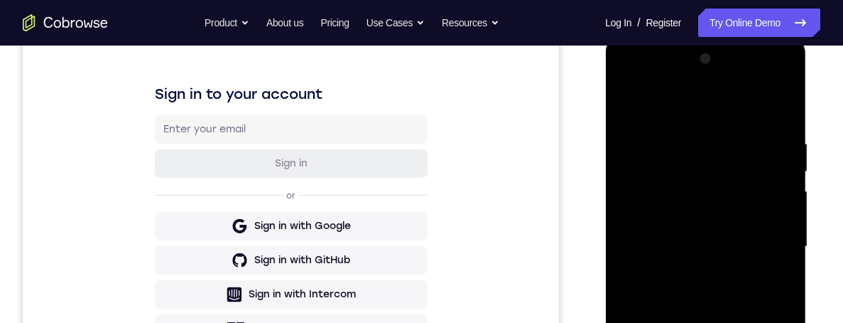
scroll to position [0, 0]
